Goal: Information Seeking & Learning: Find specific page/section

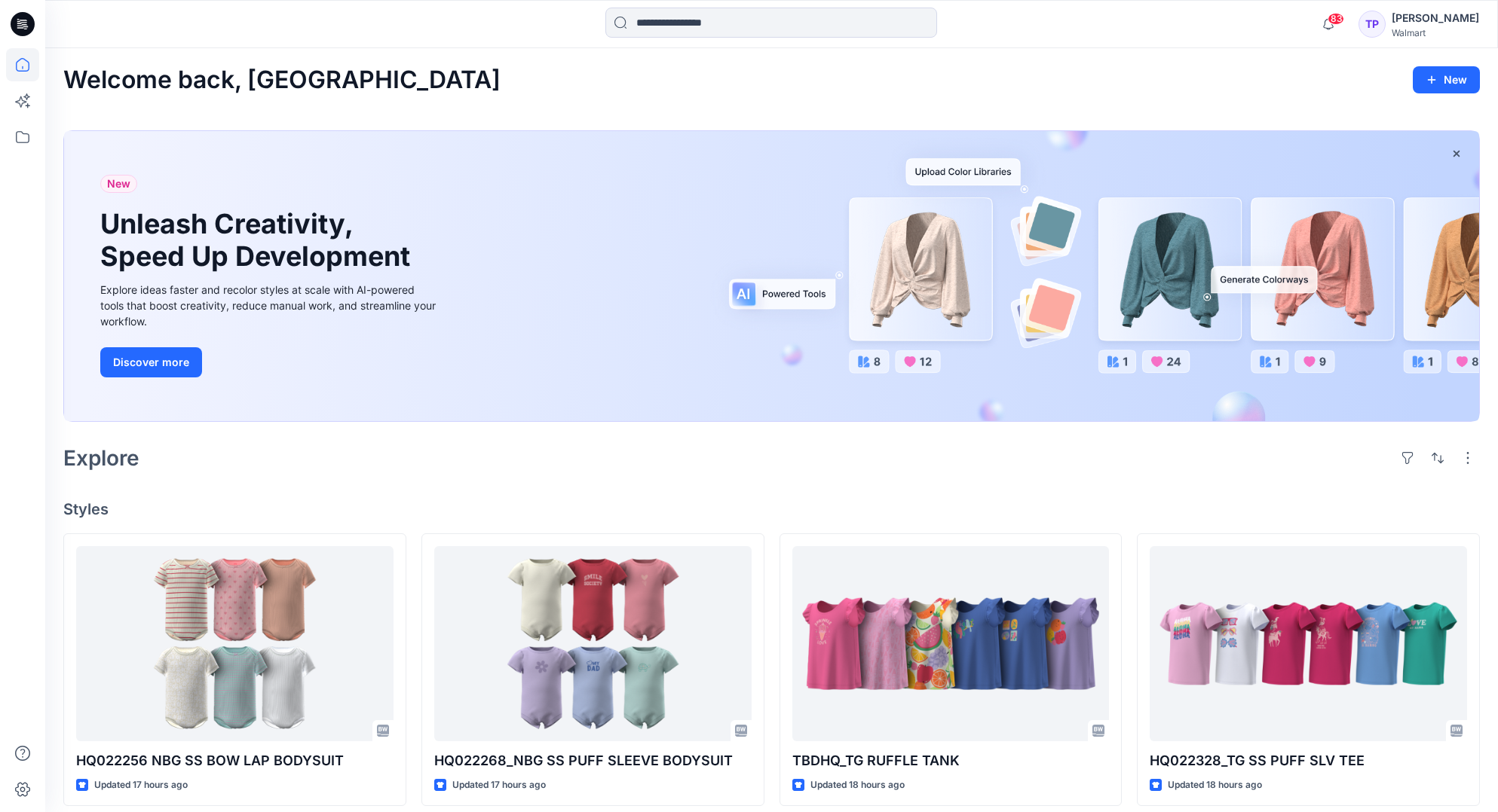
scroll to position [3230, 0]
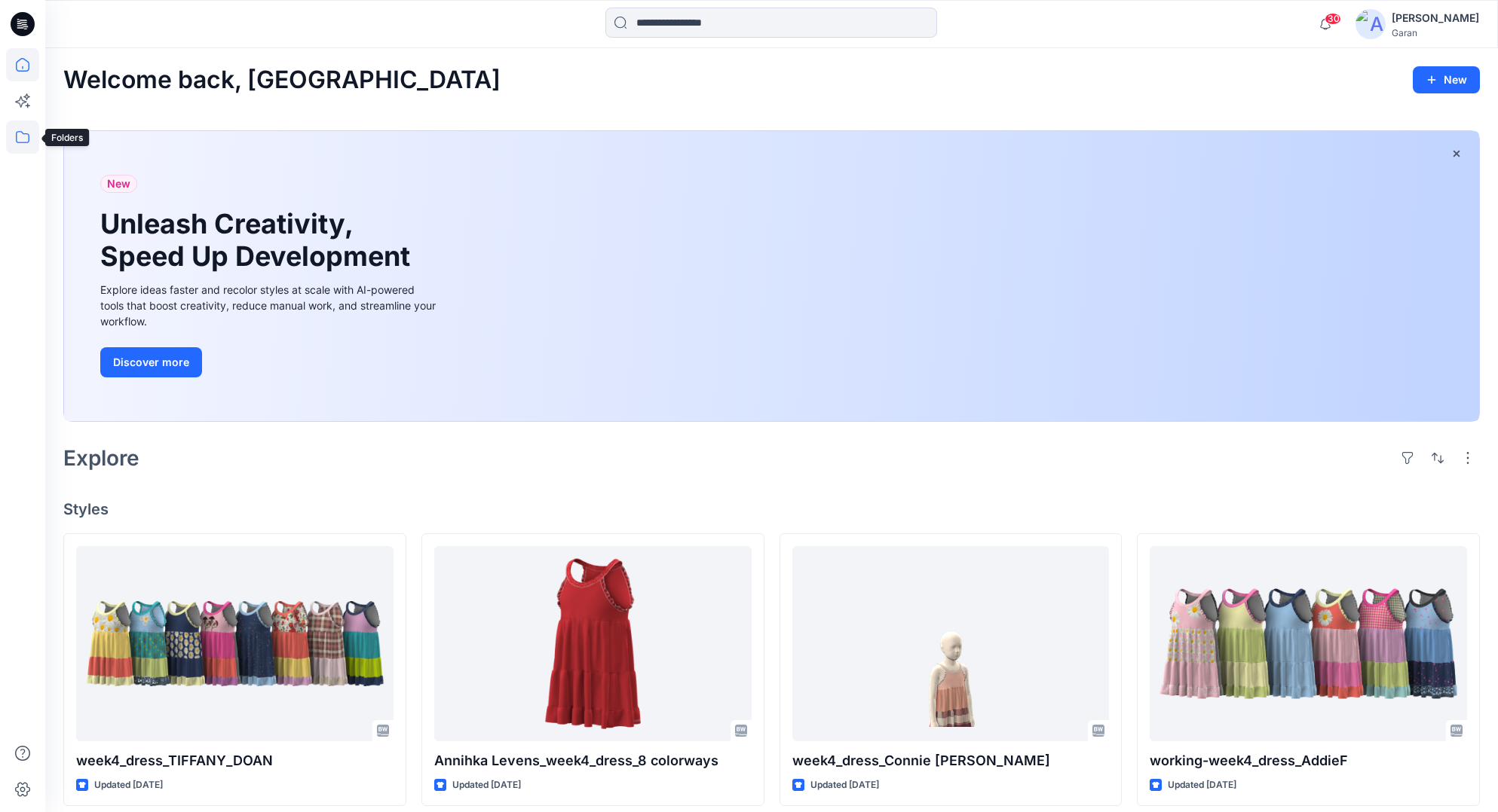
click at [30, 133] on icon at bounding box center [22, 137] width 33 height 33
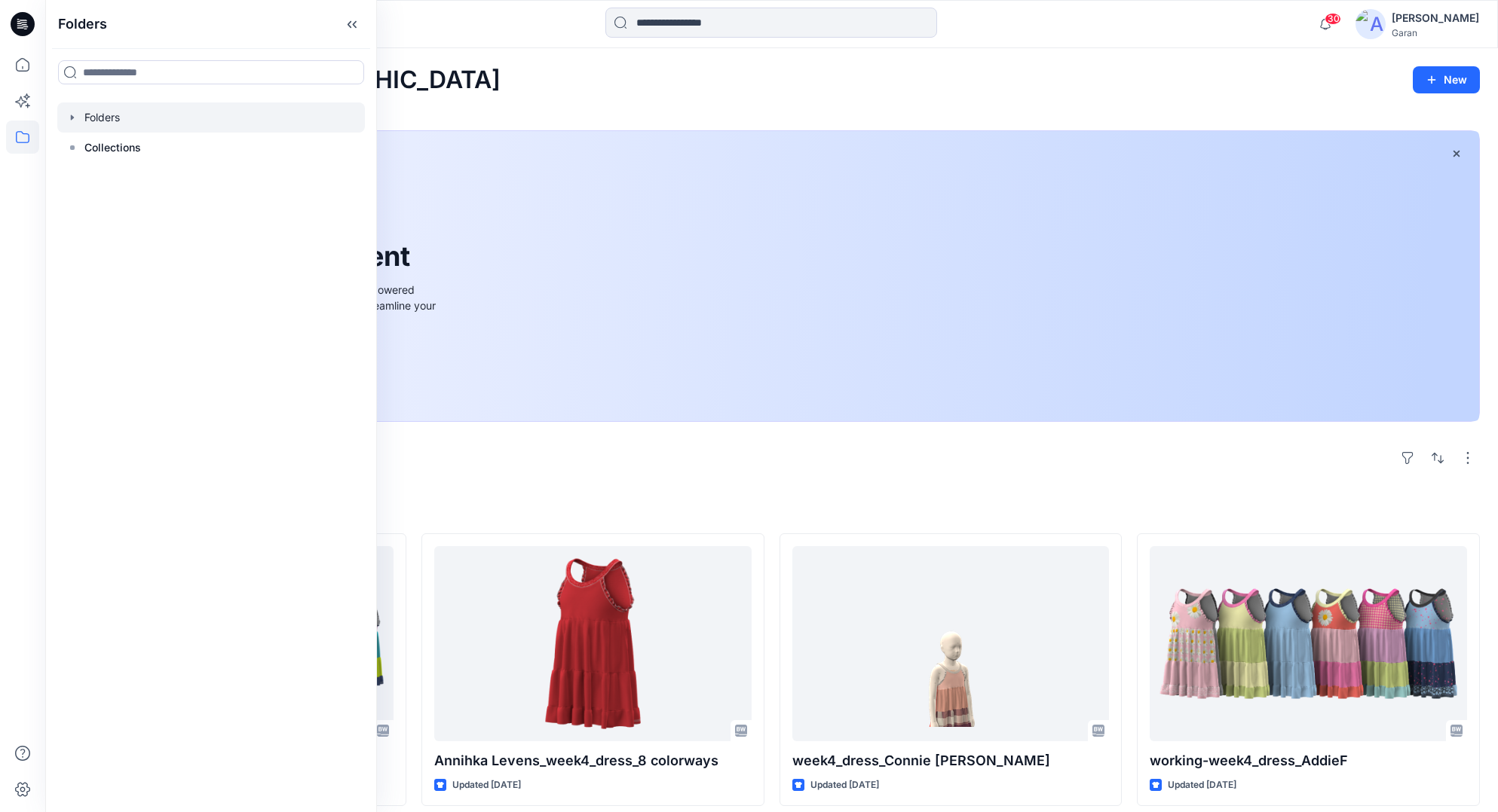
click at [69, 117] on icon "button" at bounding box center [72, 117] width 12 height 12
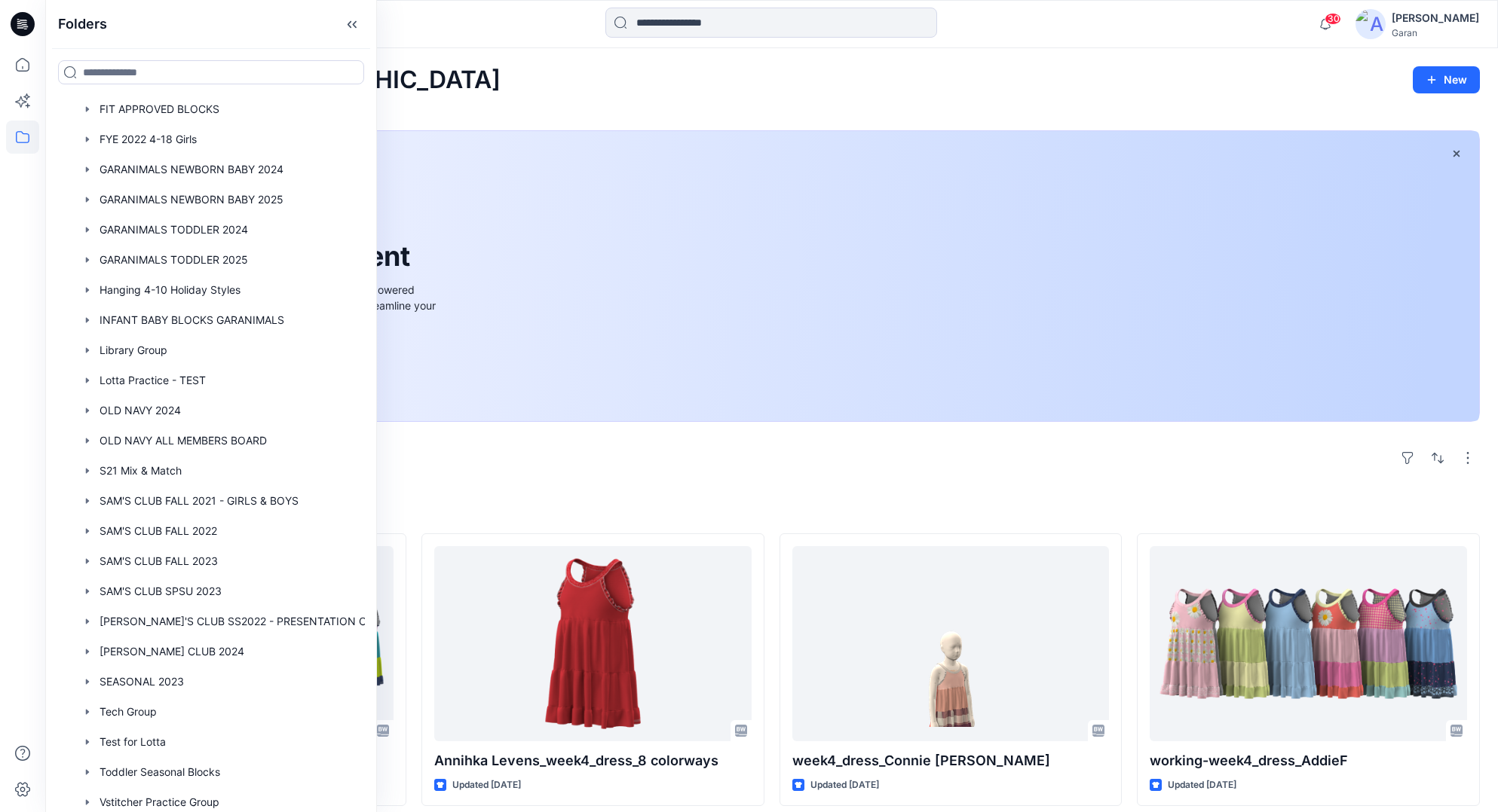
scroll to position [414, 0]
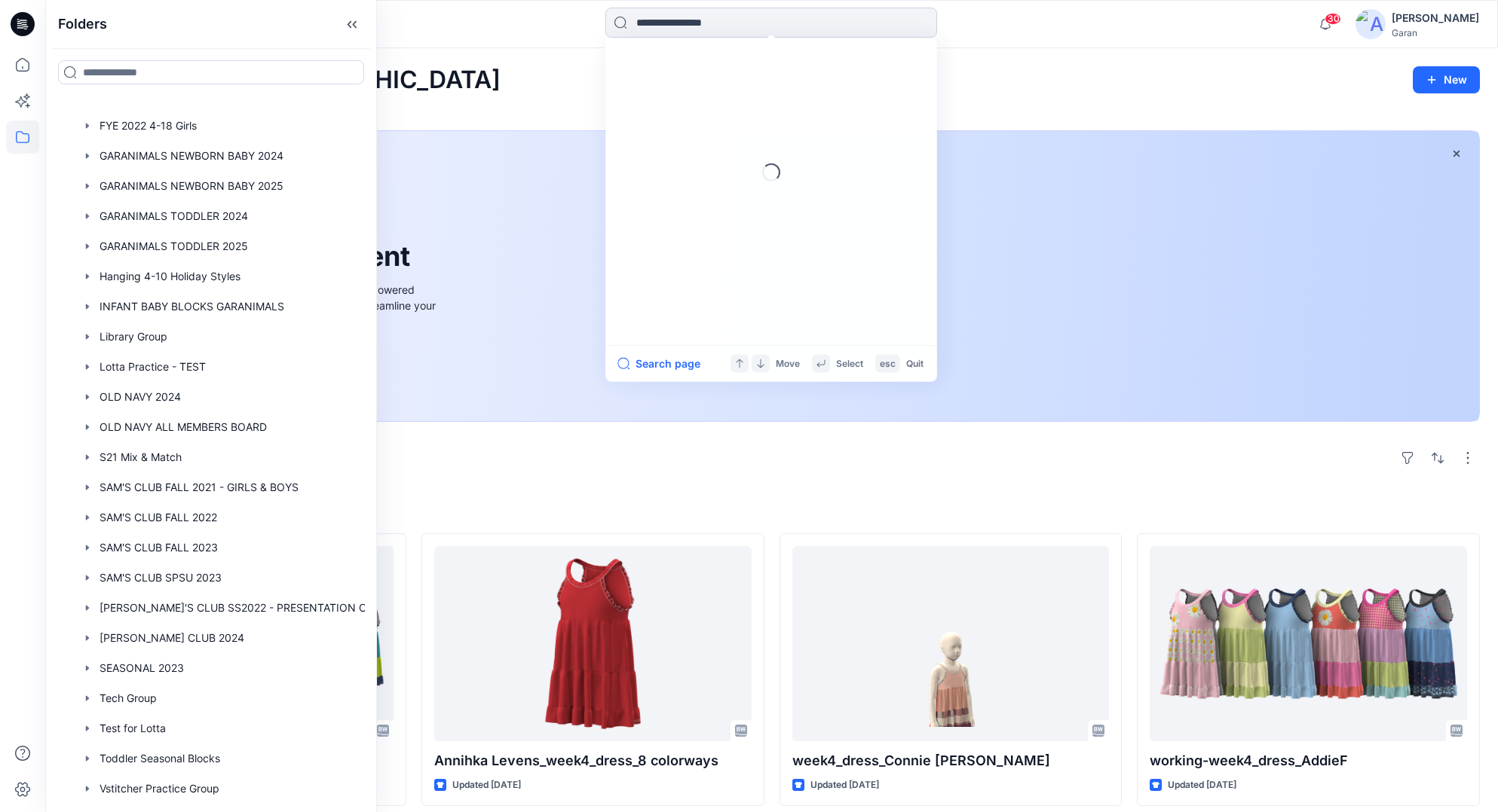
click at [778, 18] on input at bounding box center [771, 22] width 331 height 30
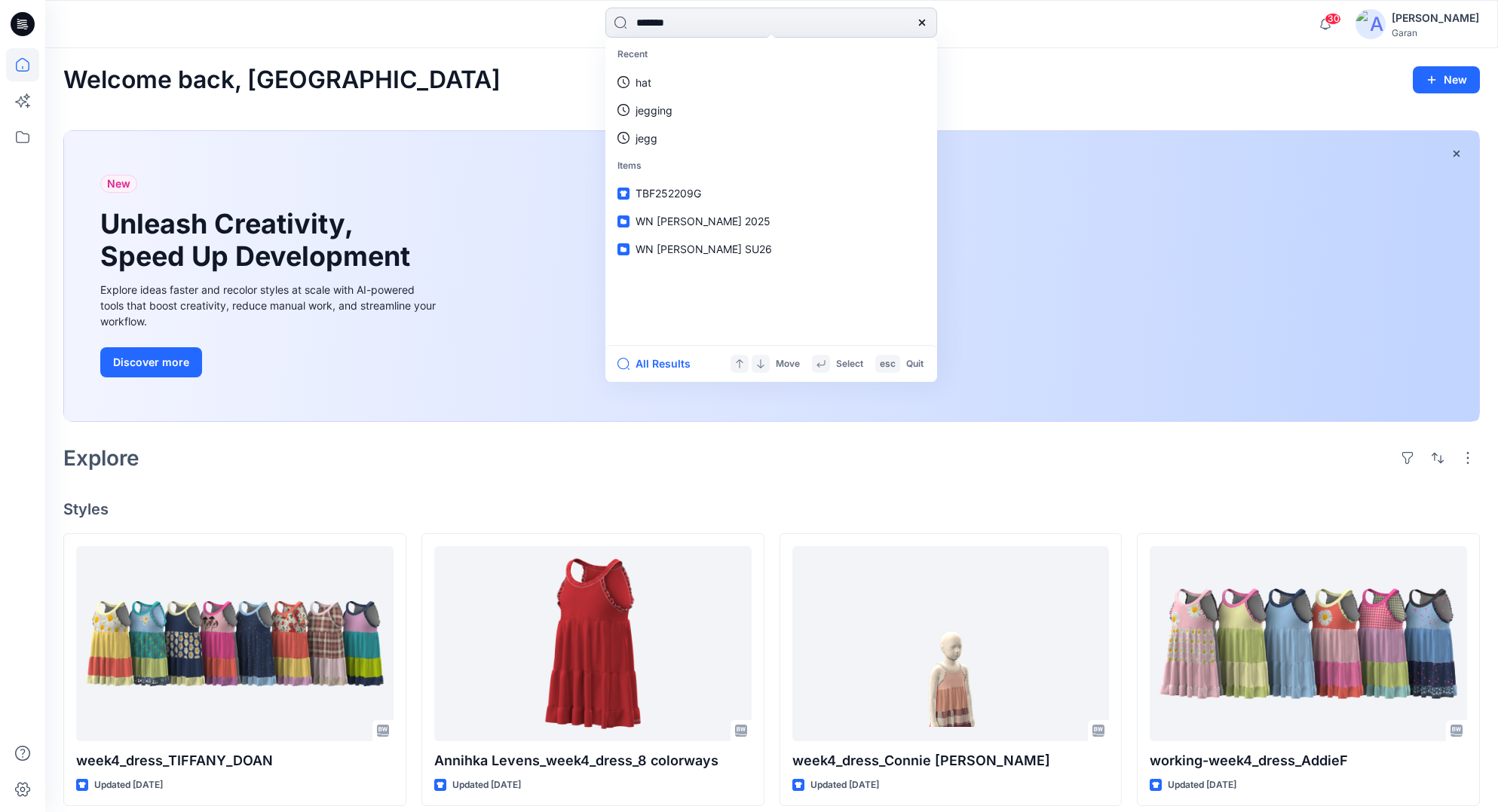
type input "********"
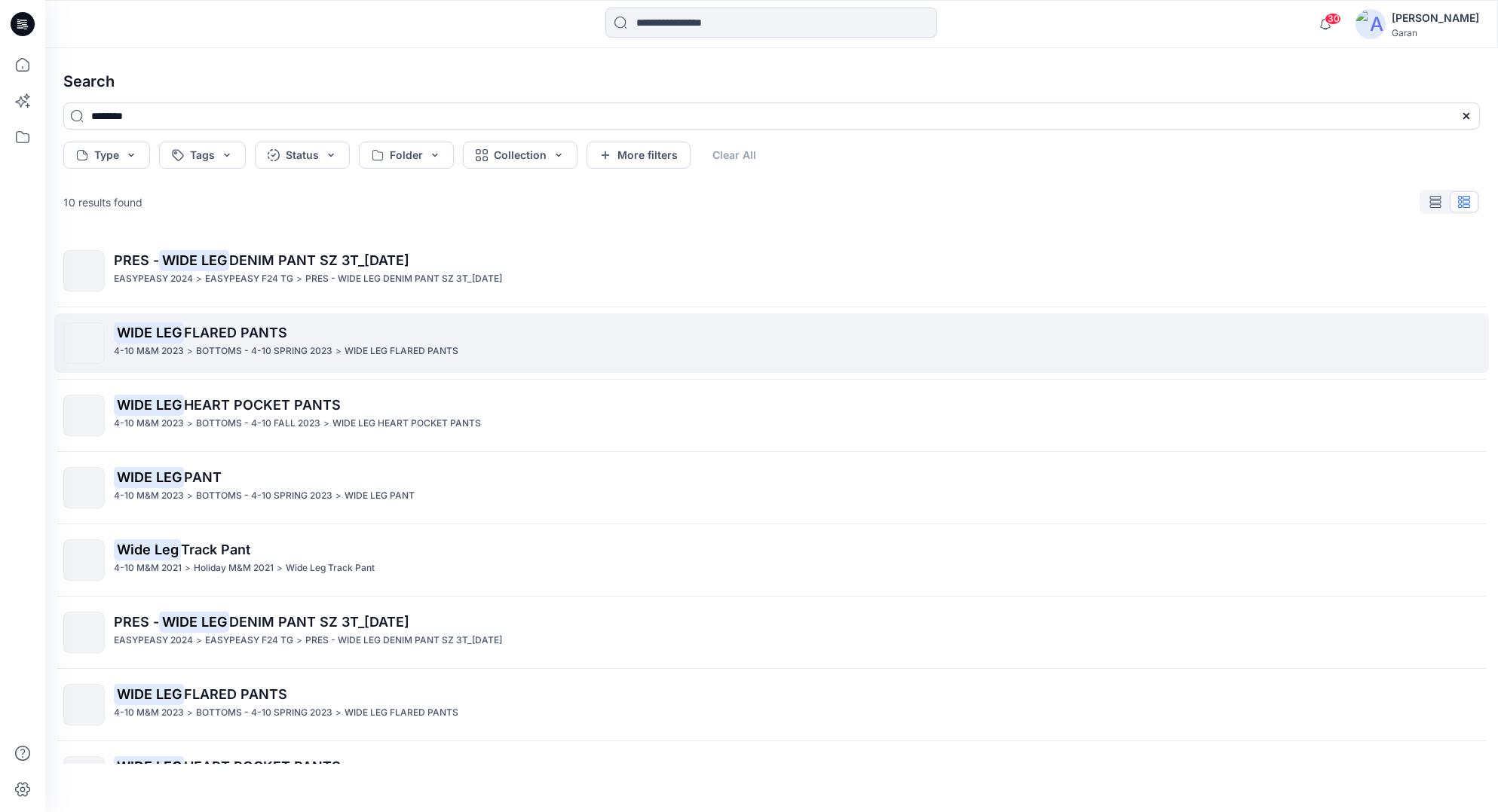
click at [330, 328] on p "WIDE LEG FLARED PANTS" at bounding box center [796, 333] width 1365 height 21
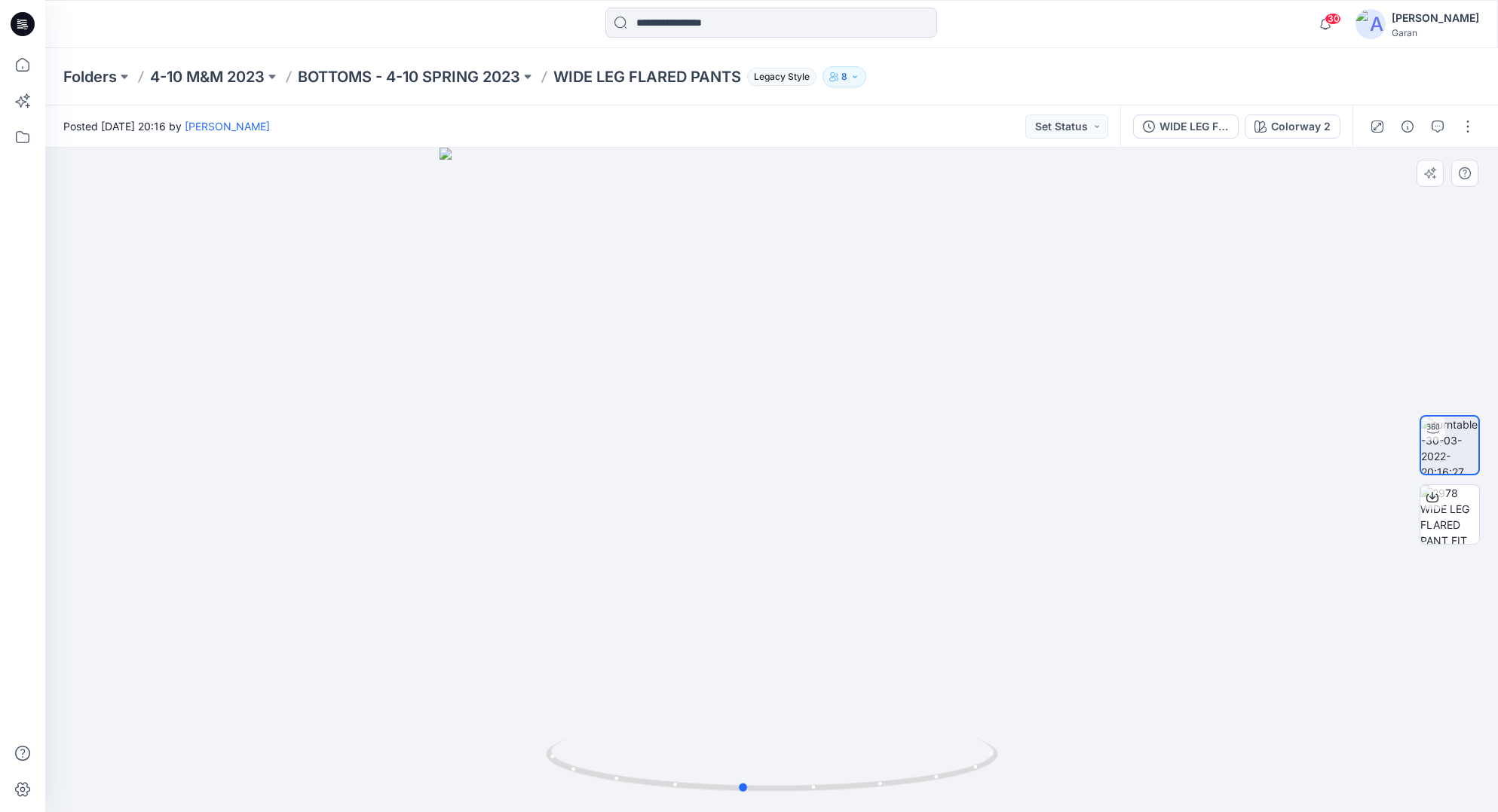
drag, startPoint x: 772, startPoint y: 791, endPoint x: 768, endPoint y: 728, distance: 63.1
click at [744, 779] on icon at bounding box center [774, 767] width 456 height 56
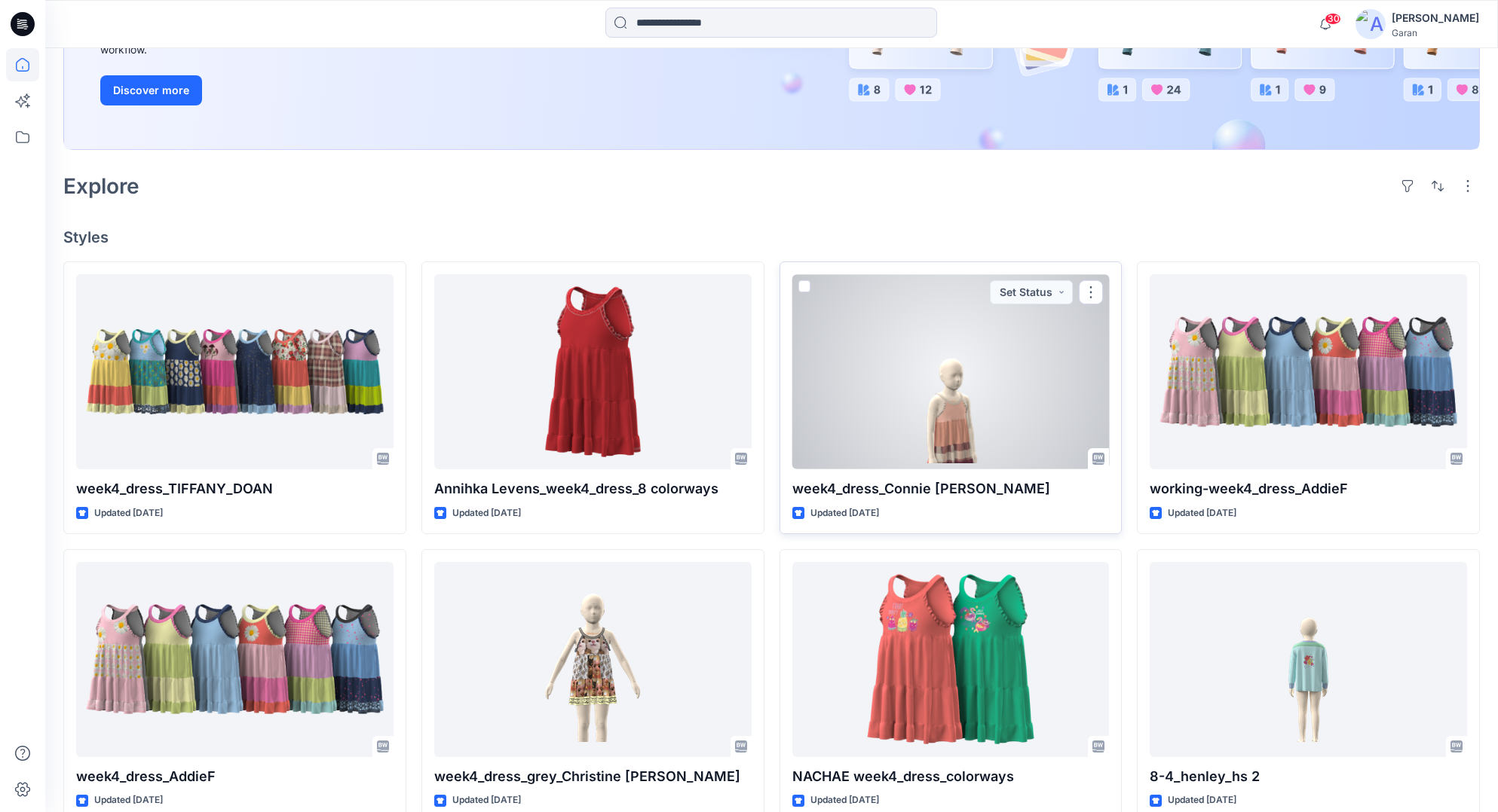
scroll to position [269, 0]
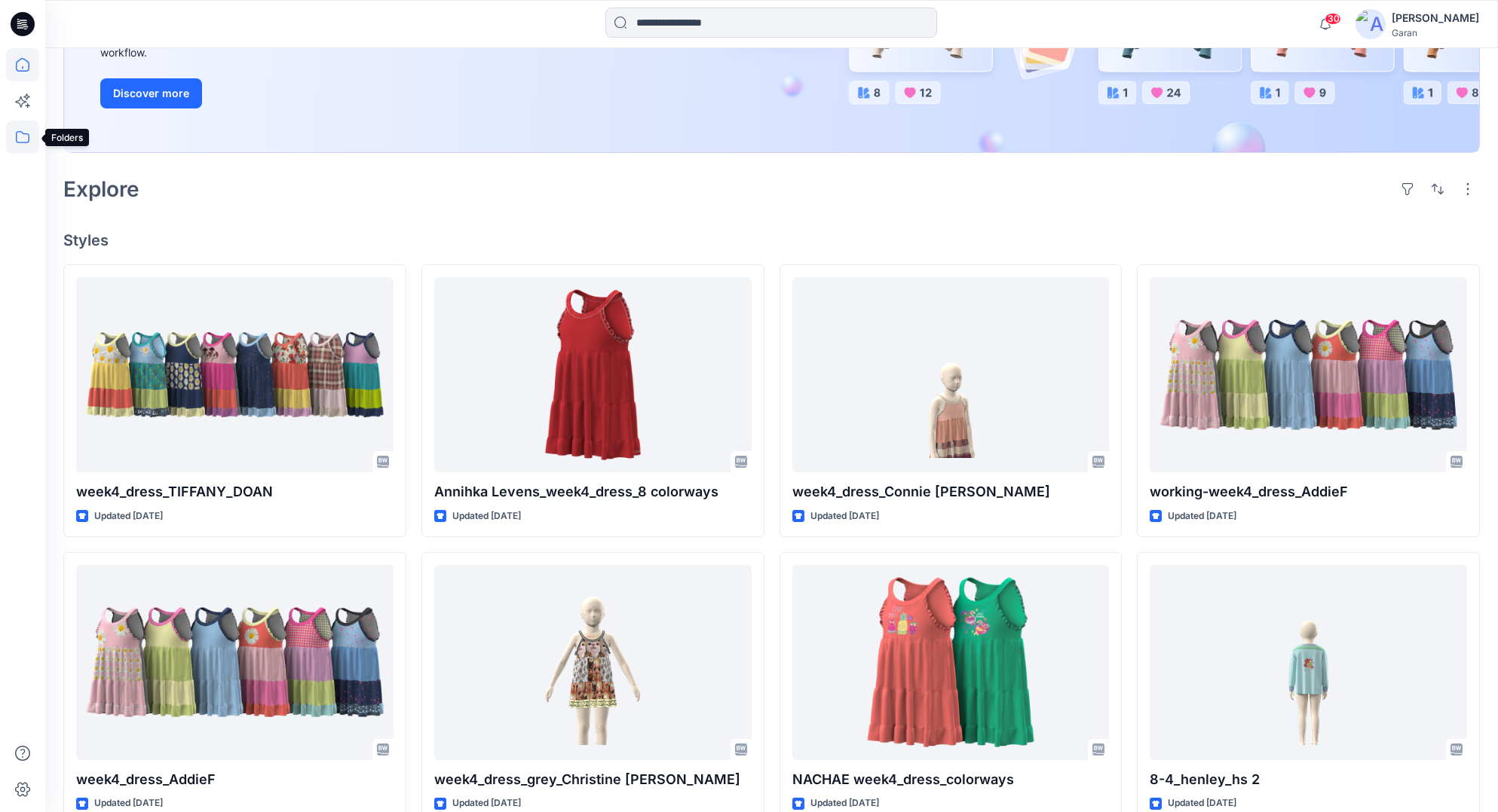
click at [20, 141] on icon at bounding box center [22, 137] width 33 height 33
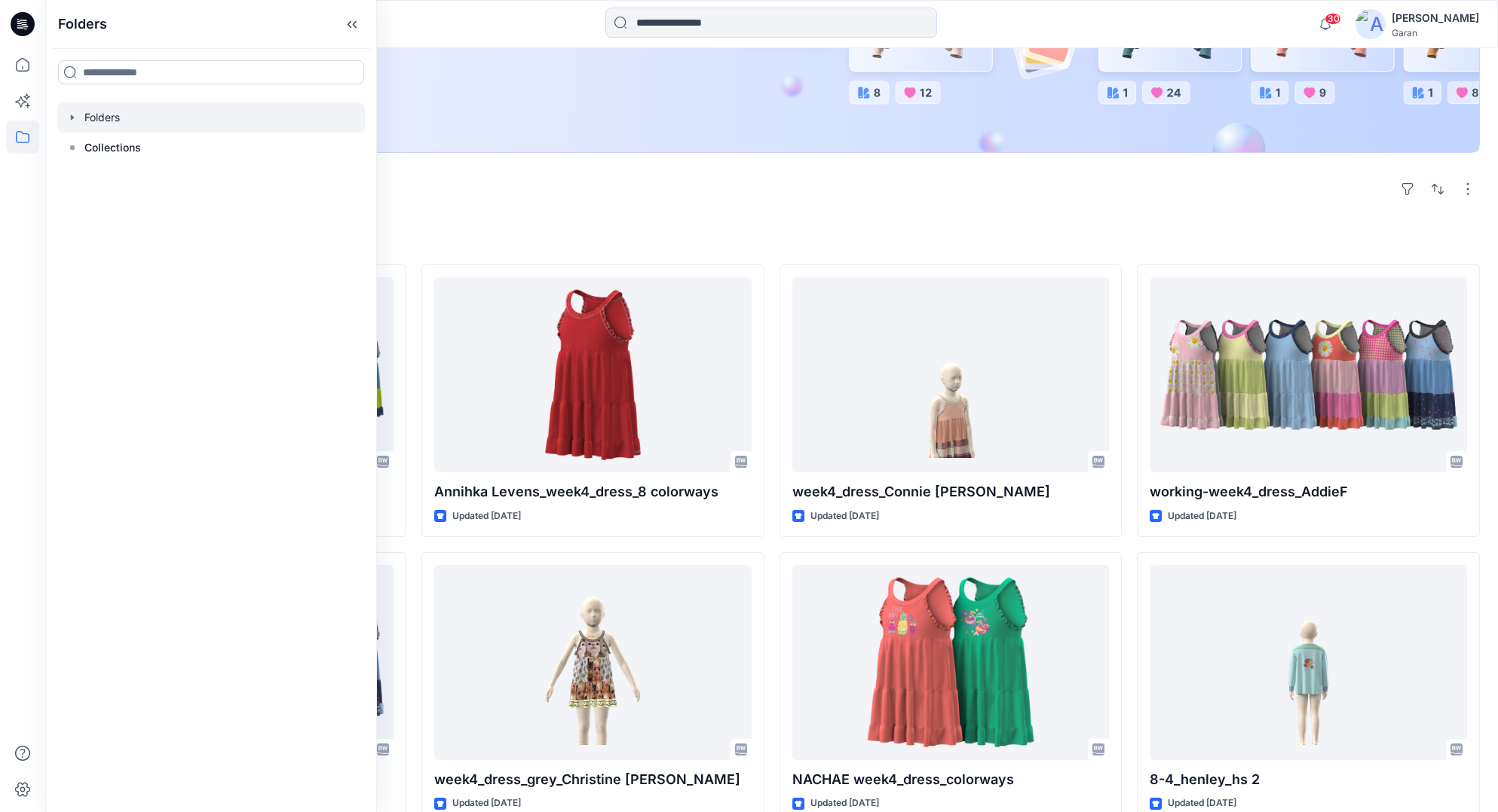
click at [69, 122] on icon "button" at bounding box center [72, 117] width 12 height 12
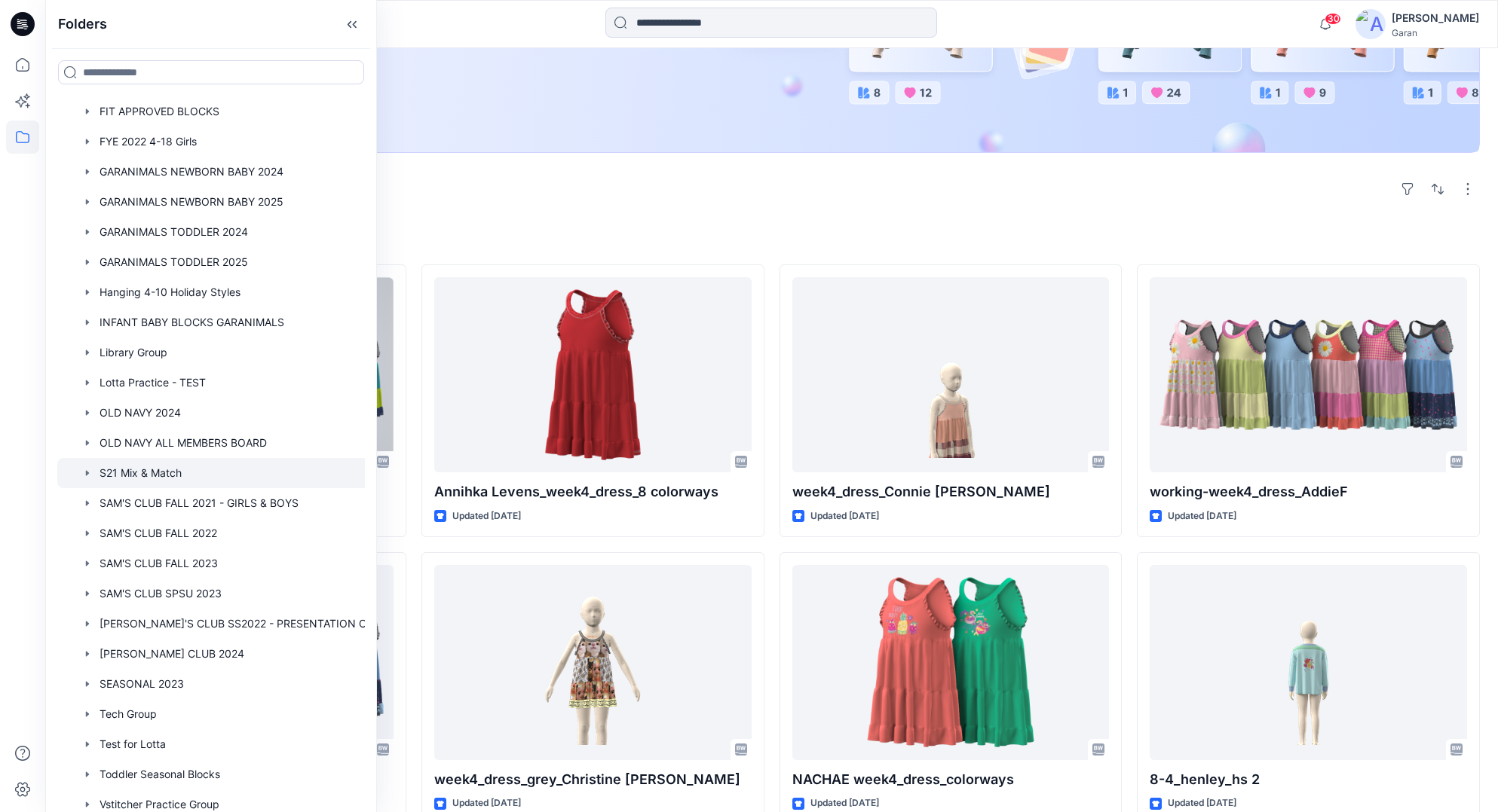
scroll to position [399, 0]
click at [599, 172] on div "Explore" at bounding box center [771, 189] width 1416 height 36
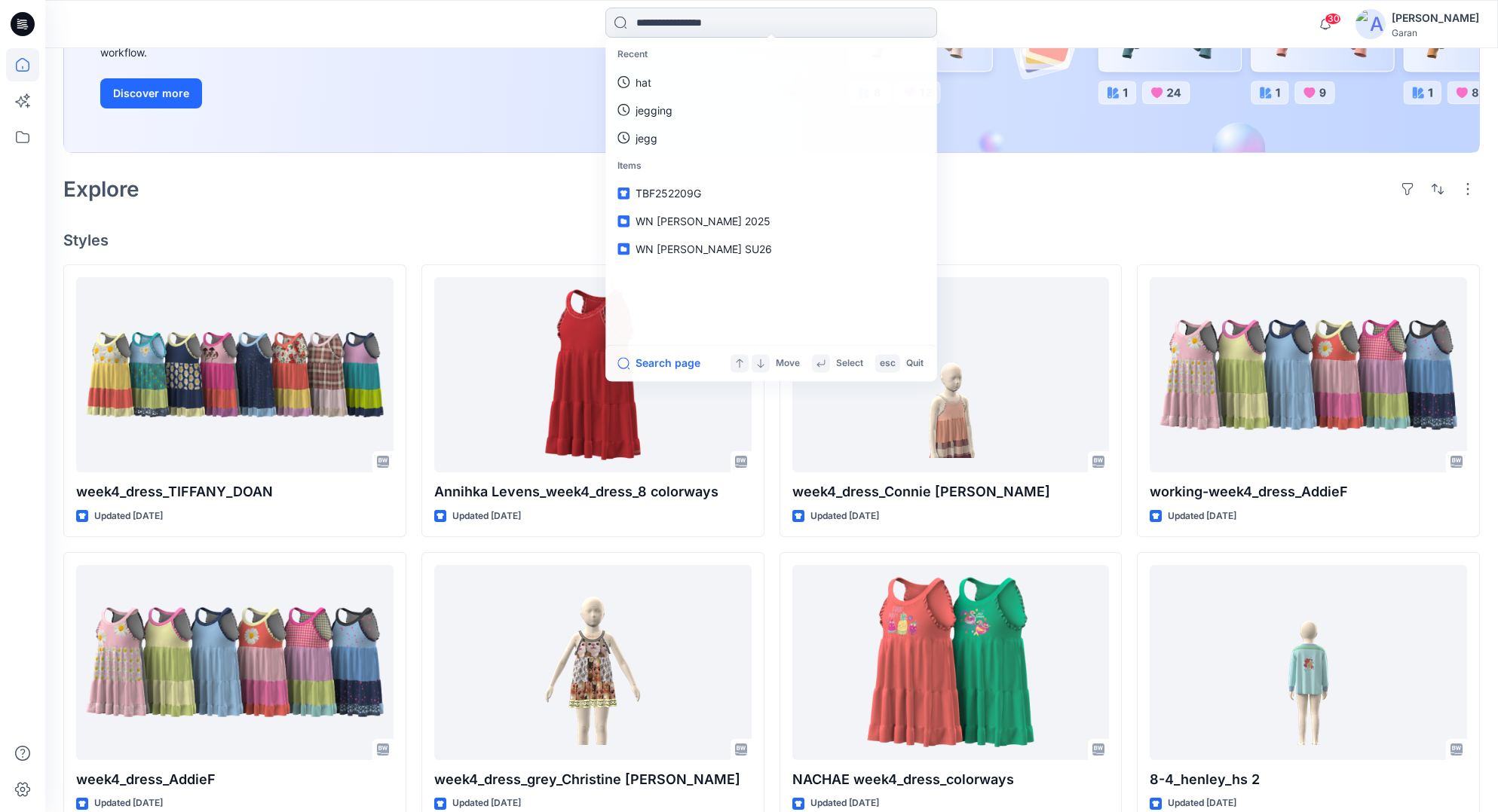
click at [714, 13] on input at bounding box center [771, 22] width 331 height 30
click at [714, 73] on link "WIDE LEG" at bounding box center [771, 83] width 325 height 28
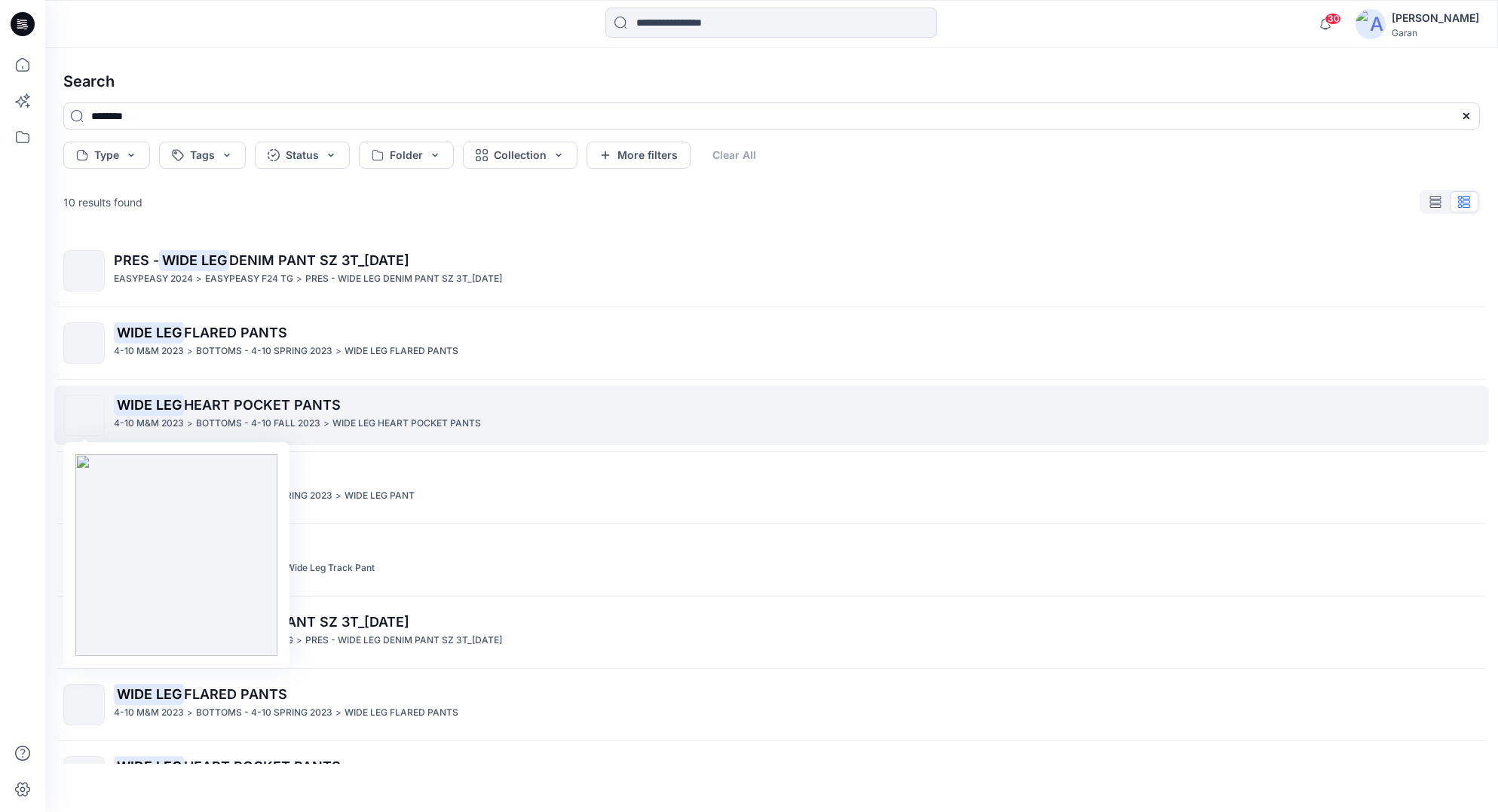
click at [84, 416] on img at bounding box center [84, 416] width 0 height 0
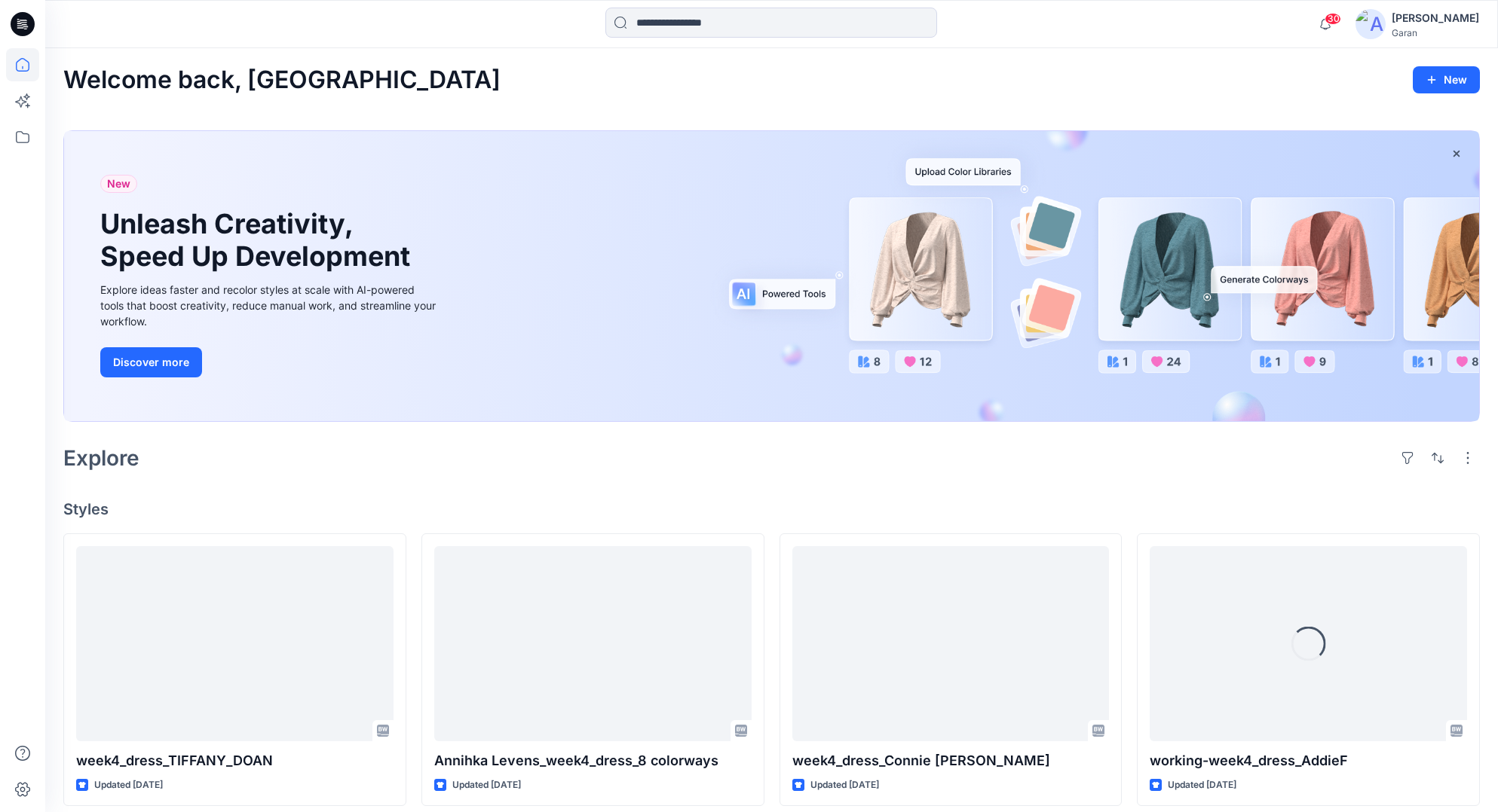
scroll to position [269, 0]
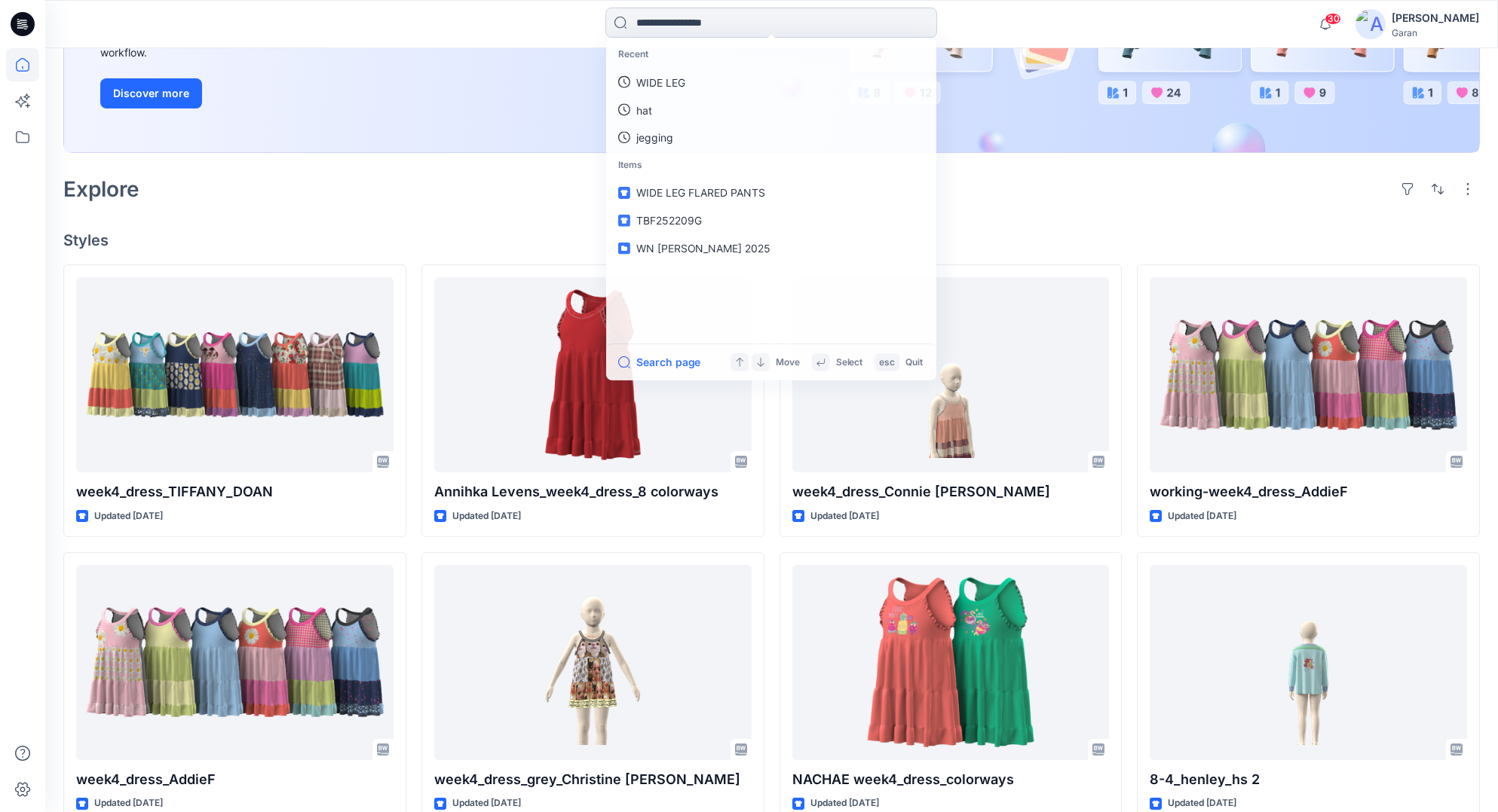
click at [822, 18] on input at bounding box center [771, 22] width 331 height 30
type input "*****"
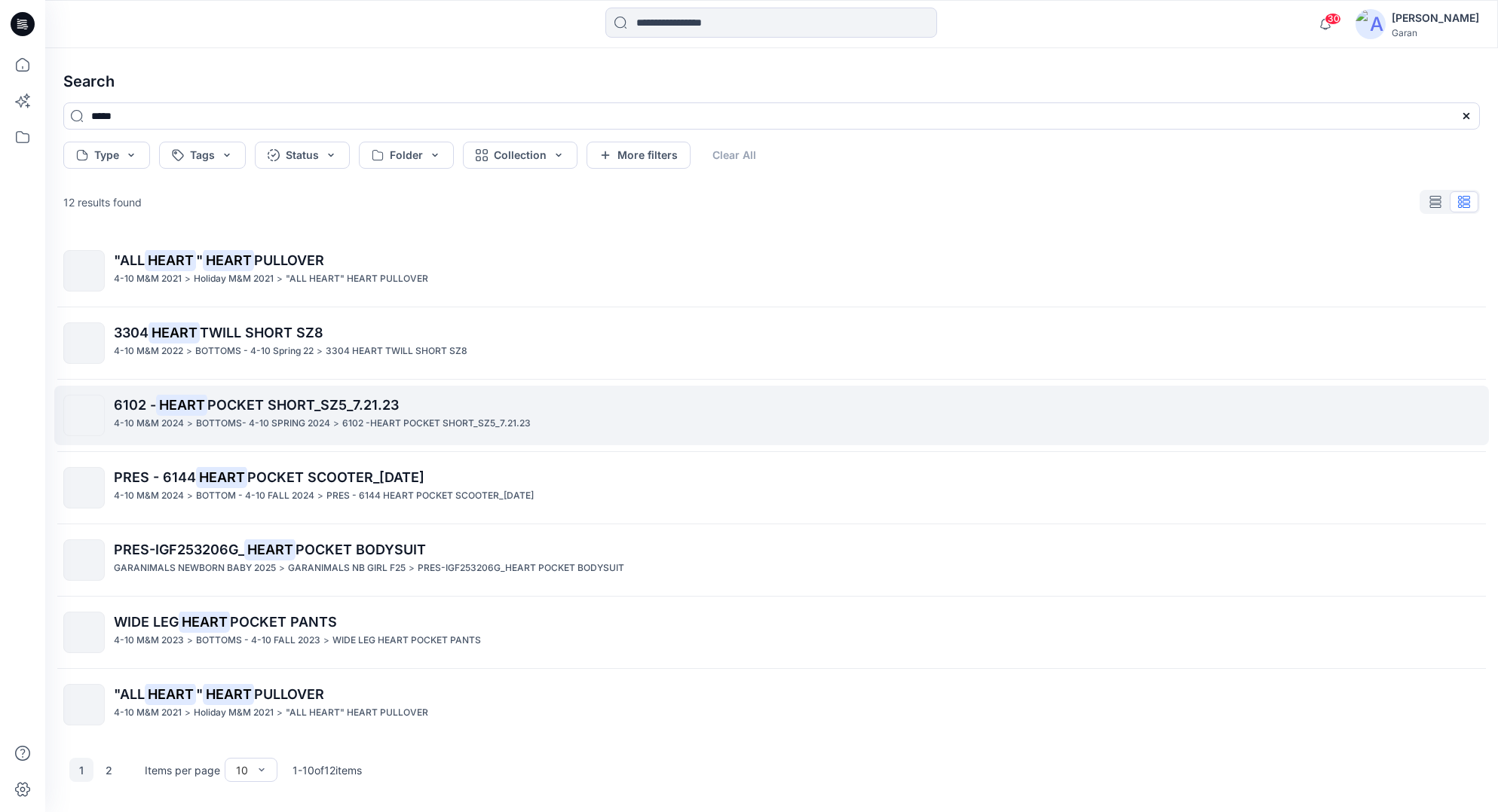
click at [255, 406] on span "POCKET SHORT_SZ5_7.21.23" at bounding box center [302, 404] width 192 height 16
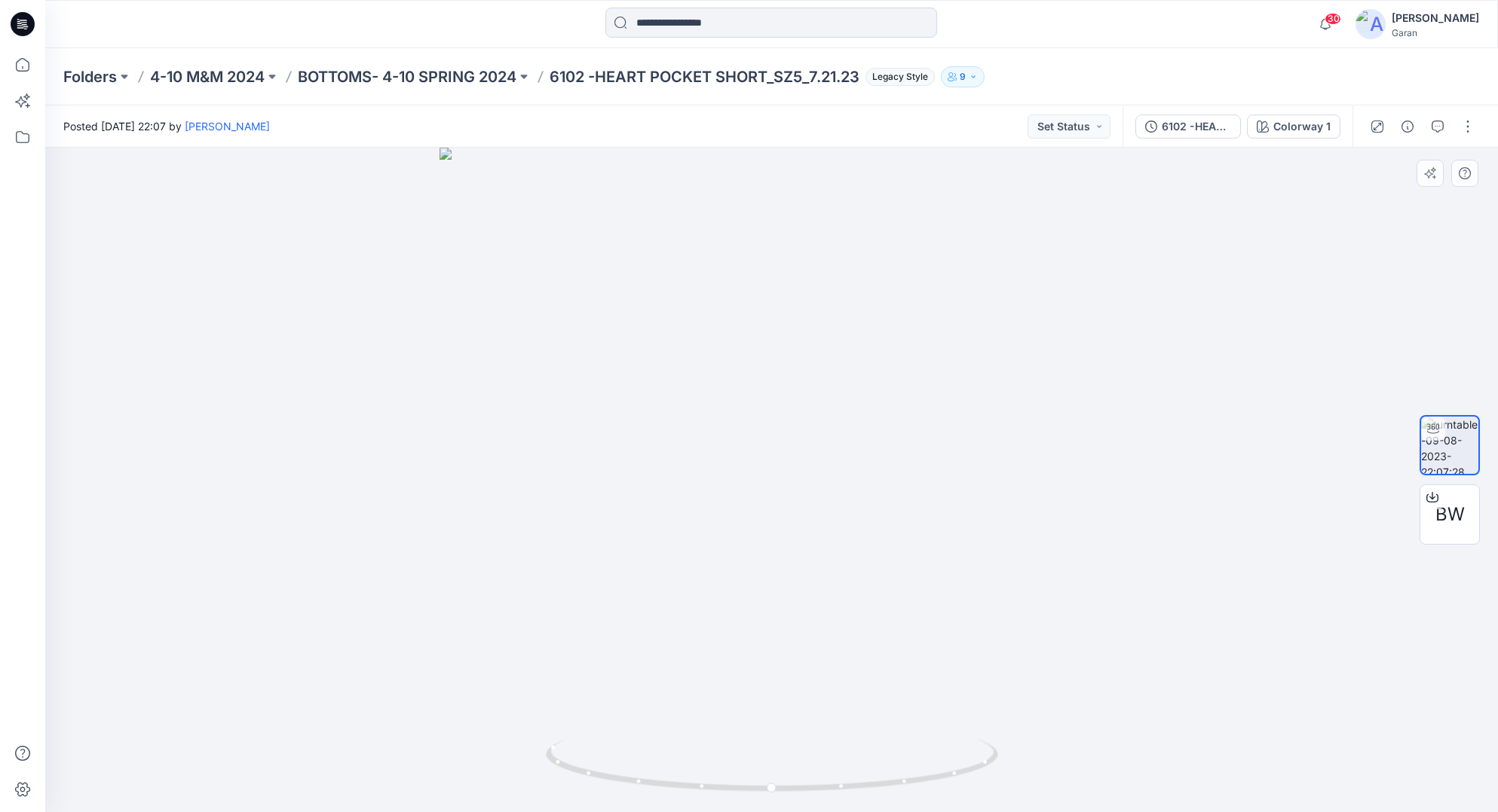
click at [778, 577] on div at bounding box center [772, 479] width 1453 height 665
click at [771, 538] on div at bounding box center [772, 479] width 1453 height 665
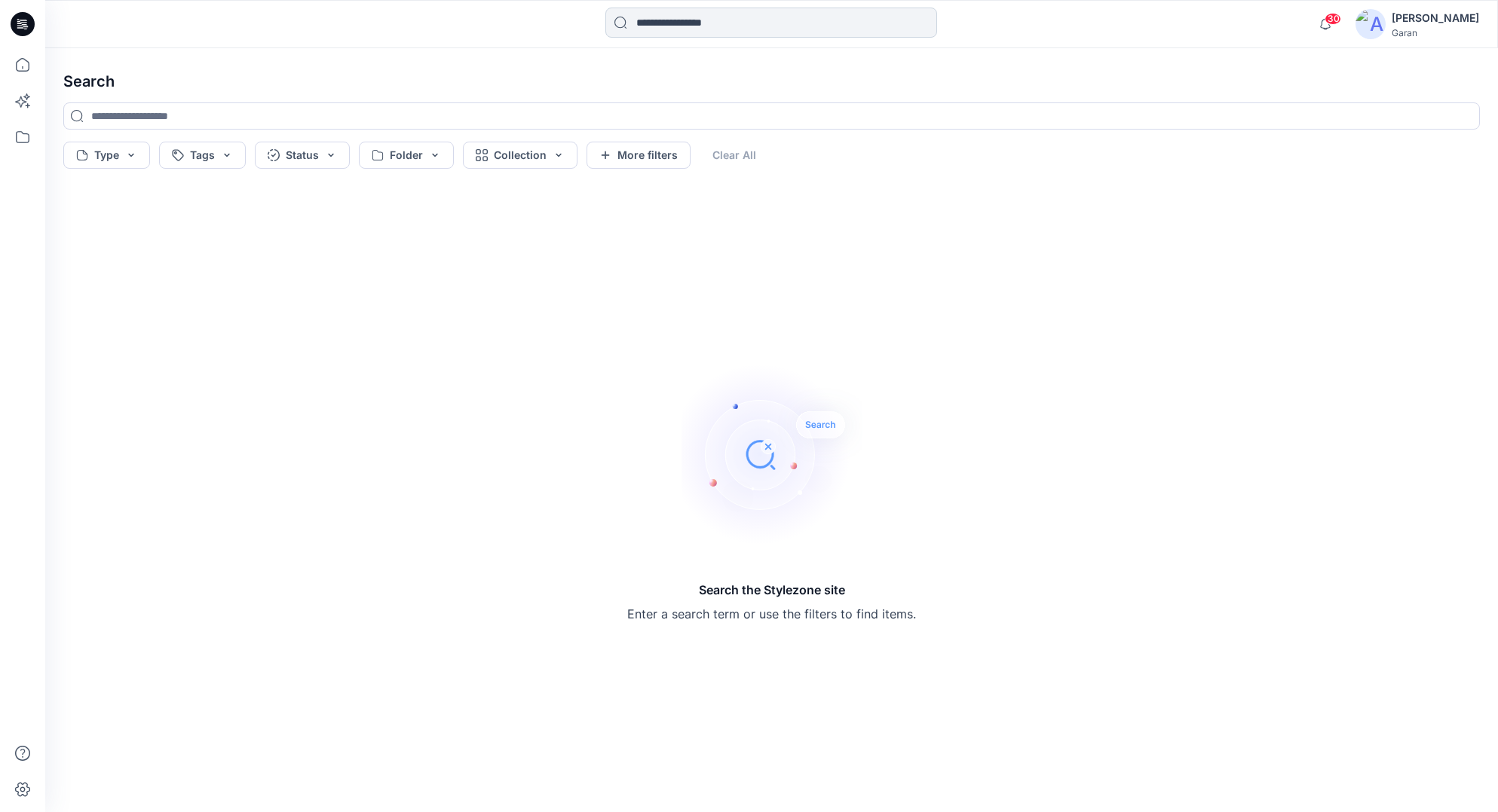
click at [751, 30] on input at bounding box center [771, 22] width 331 height 30
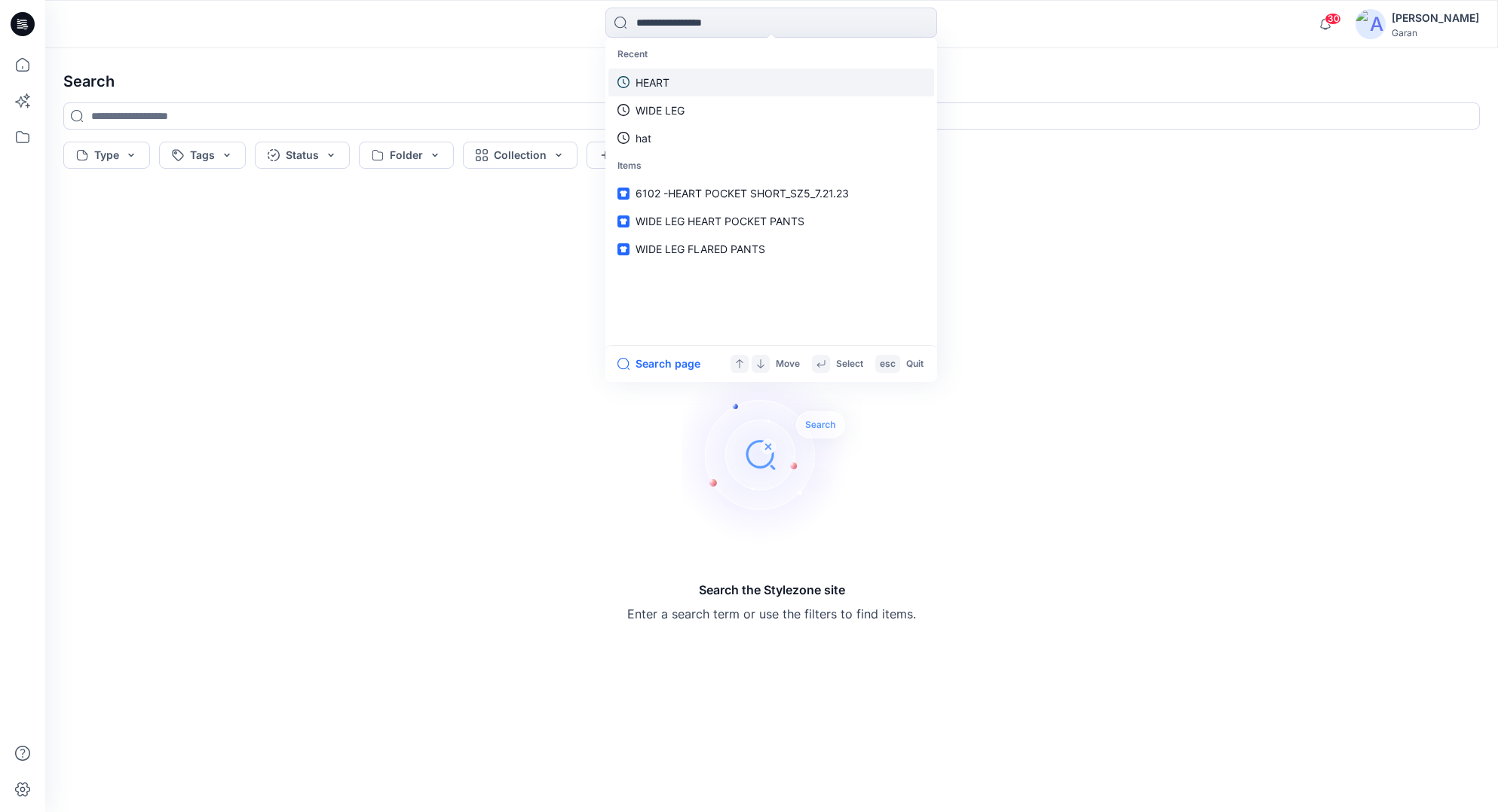
click at [750, 68] on div "Recent HEART WIDE LEG hat" at bounding box center [771, 96] width 325 height 112
click at [751, 74] on link "HEART" at bounding box center [771, 83] width 325 height 28
type input "*****"
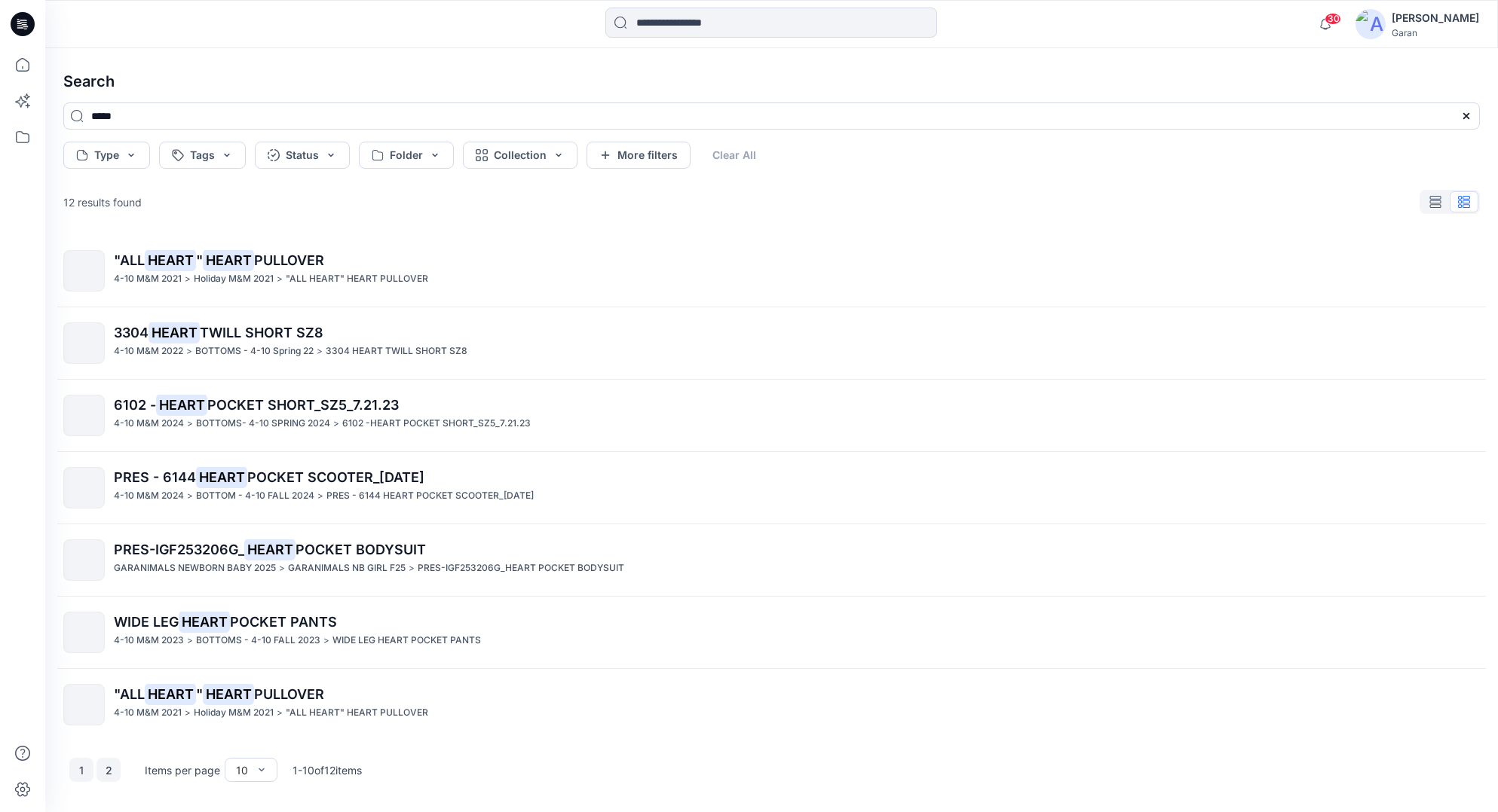
click at [118, 764] on button "2" at bounding box center [108, 769] width 24 height 24
